Goal: Transaction & Acquisition: Purchase product/service

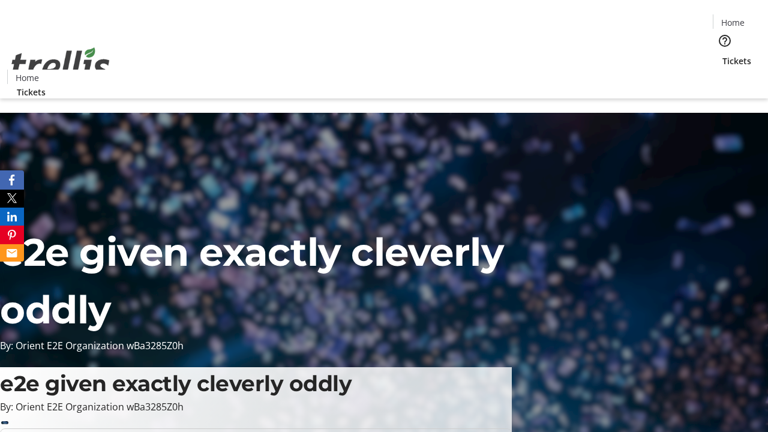
click at [722, 55] on span "Tickets" at bounding box center [736, 61] width 29 height 13
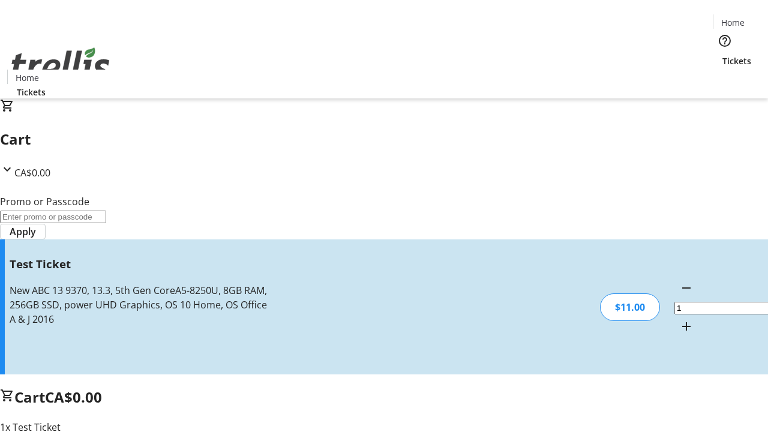
type input "UNLOCK"
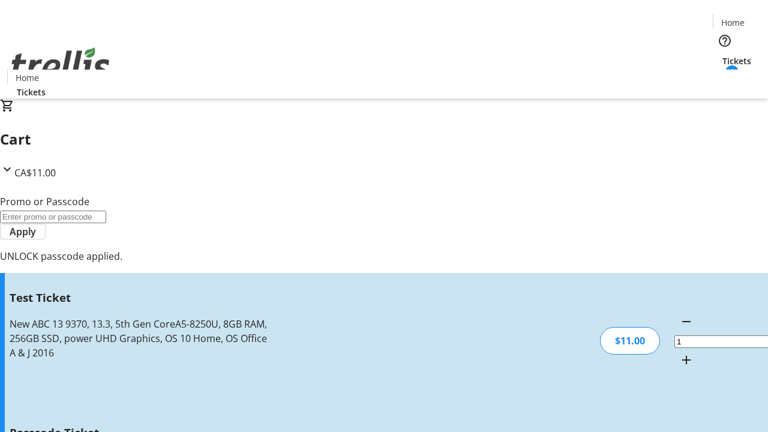
type input "5"
